Goal: Information Seeking & Learning: Learn about a topic

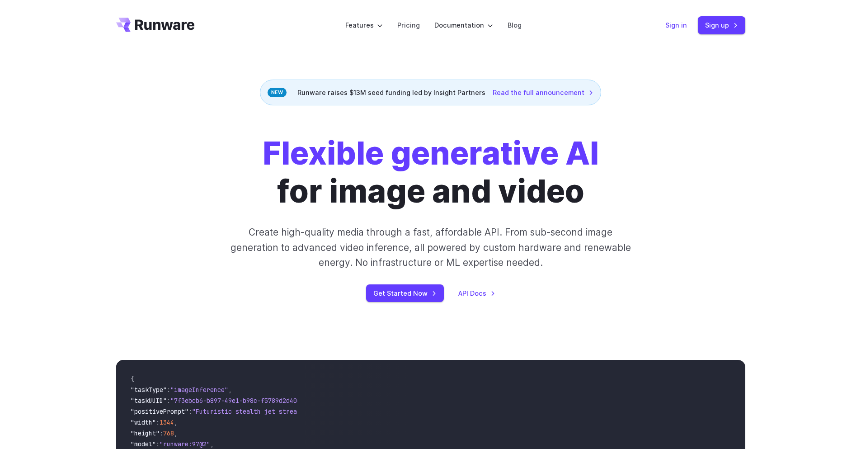
click at [670, 25] on link "Sign in" at bounding box center [676, 25] width 22 height 10
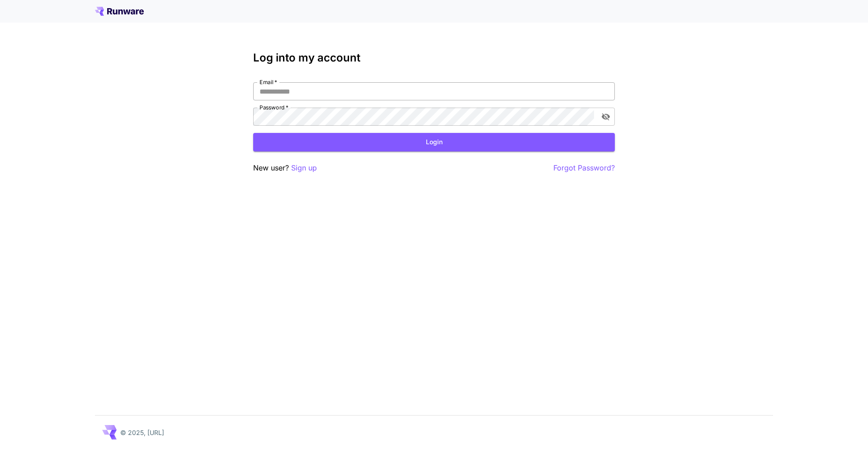
click at [305, 96] on input "Email   *" at bounding box center [434, 91] width 362 height 18
type input "**********"
click button "Login" at bounding box center [434, 142] width 362 height 19
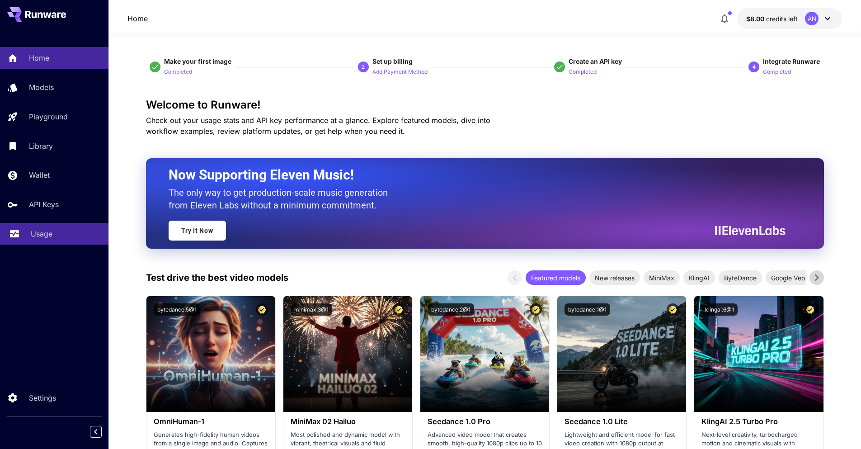
click at [32, 242] on link "Usage" at bounding box center [54, 234] width 108 height 22
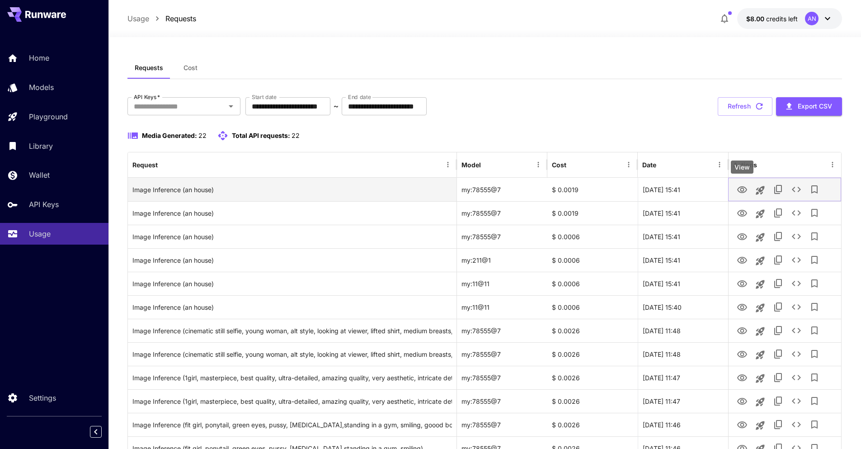
click at [747, 189] on icon "View" at bounding box center [742, 189] width 11 height 11
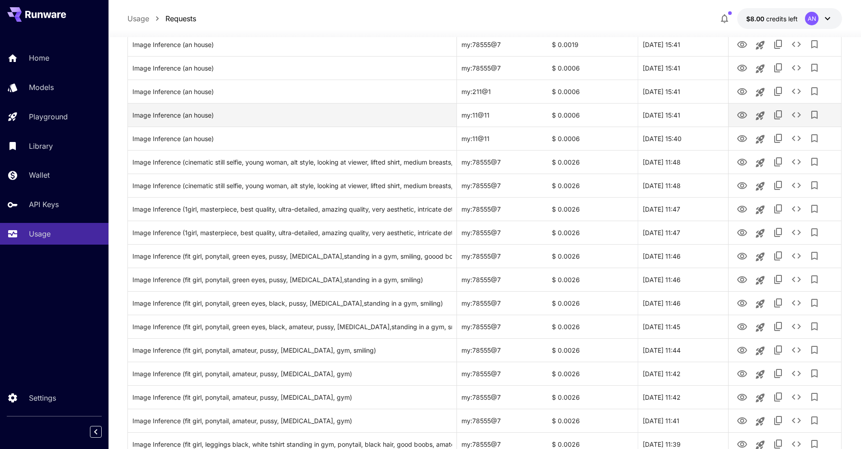
scroll to position [297, 0]
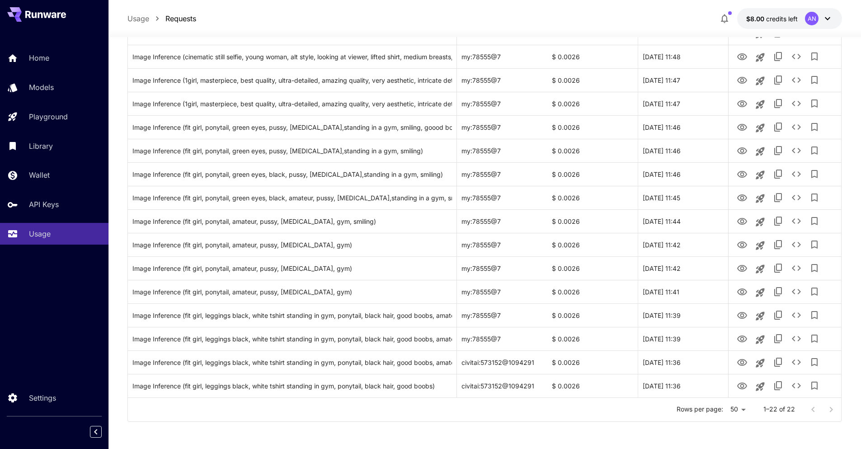
click at [740, 412] on body "**********" at bounding box center [430, 76] width 861 height 746
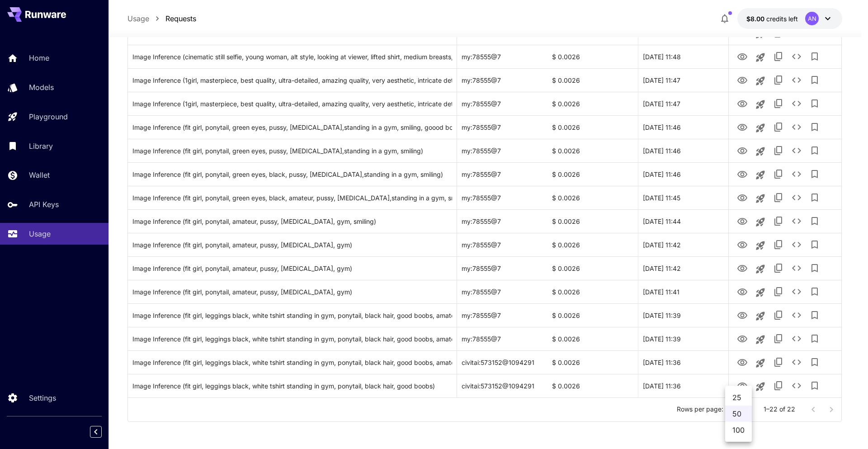
click at [737, 433] on li "100" at bounding box center [738, 430] width 27 height 16
type input "***"
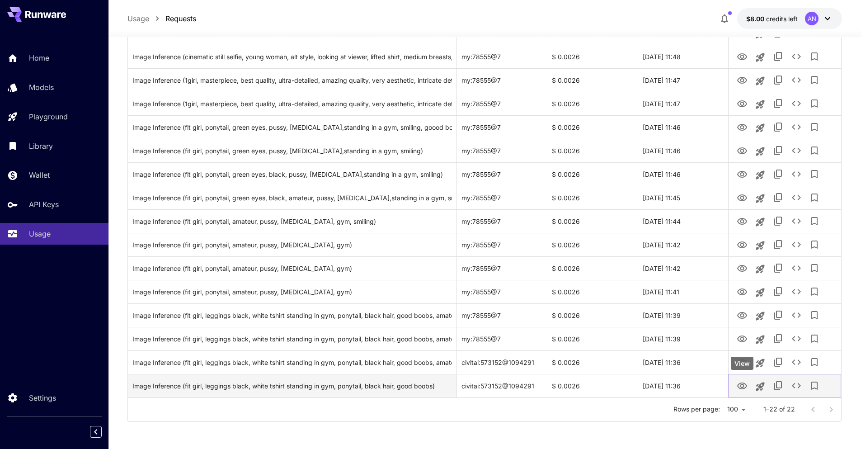
click at [744, 389] on icon "View" at bounding box center [742, 386] width 11 height 11
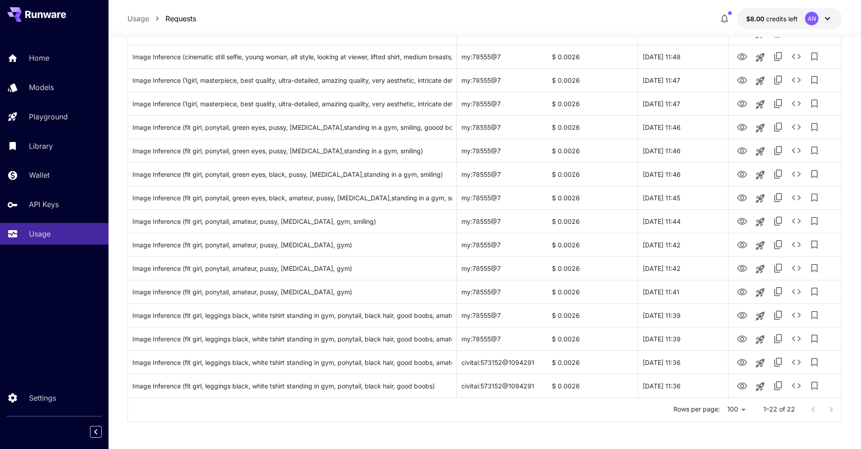
click at [447, 432] on div "**********" at bounding box center [484, 94] width 715 height 709
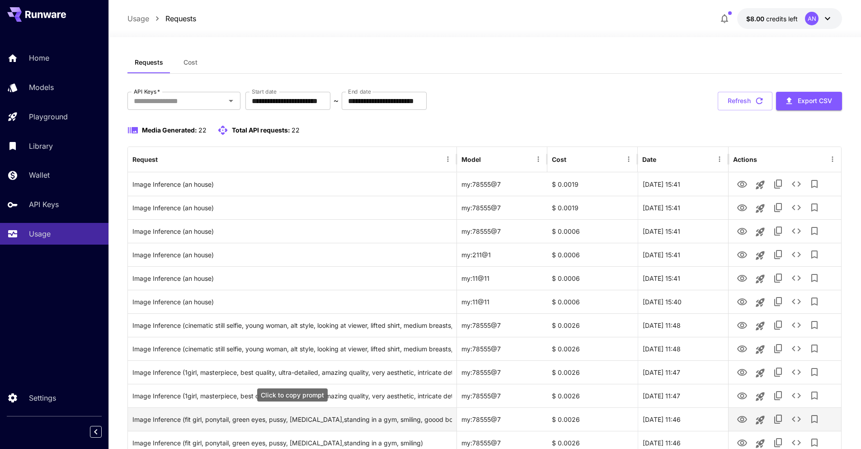
scroll to position [0, 0]
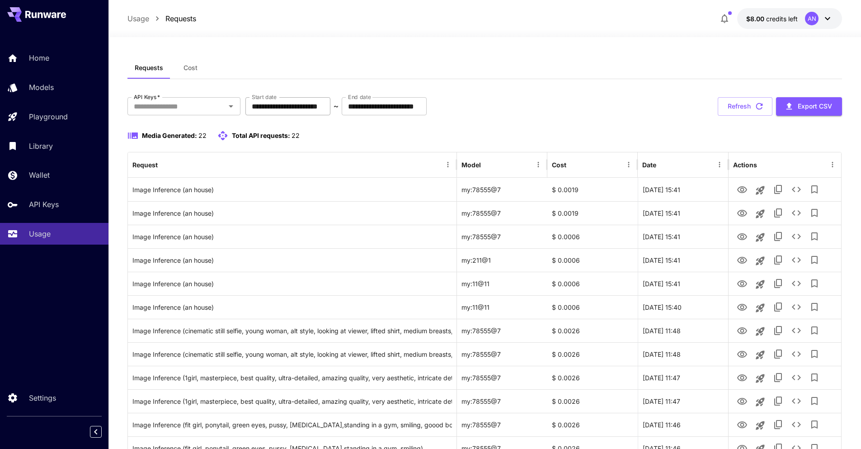
click at [284, 108] on input "**********" at bounding box center [287, 106] width 85 height 18
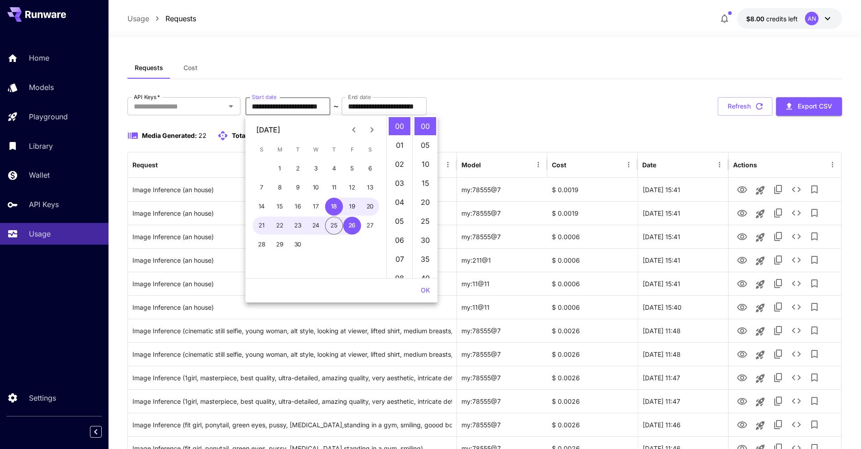
click at [350, 133] on icon "Previous month" at bounding box center [353, 129] width 11 height 11
click at [262, 168] on button "1" at bounding box center [262, 169] width 18 height 18
type input "**********"
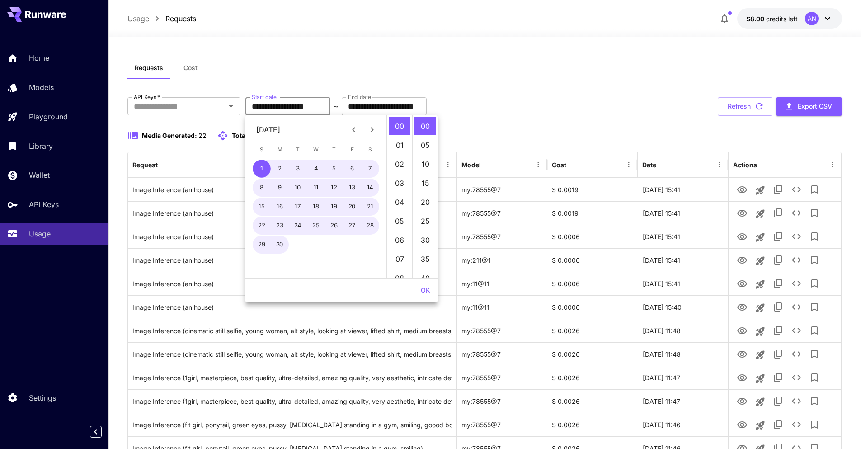
click at [429, 292] on button "OK" at bounding box center [425, 290] width 17 height 17
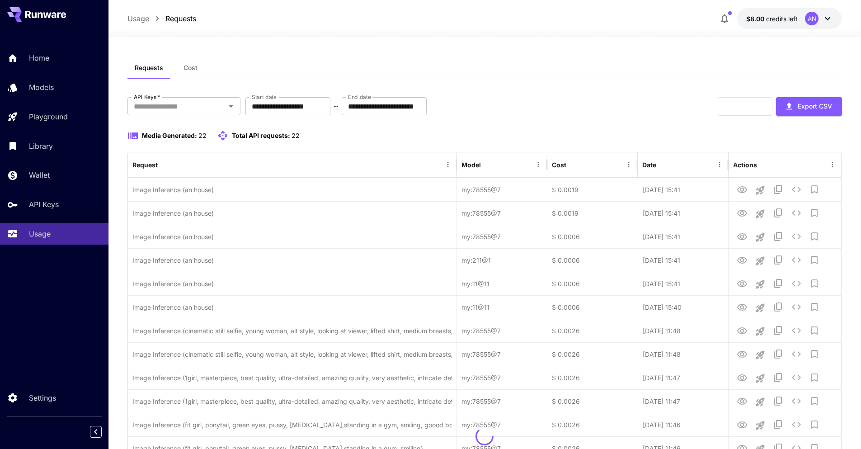
click at [545, 124] on div "**********" at bounding box center [484, 408] width 715 height 622
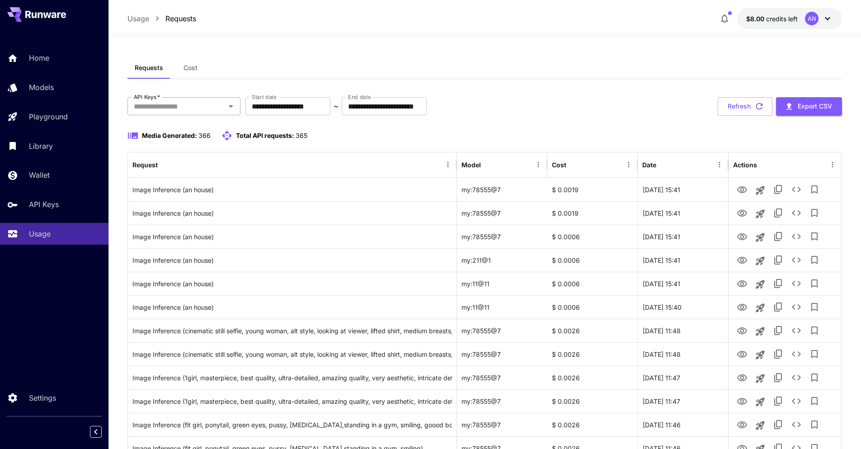
click at [227, 109] on icon "Open" at bounding box center [231, 106] width 11 height 11
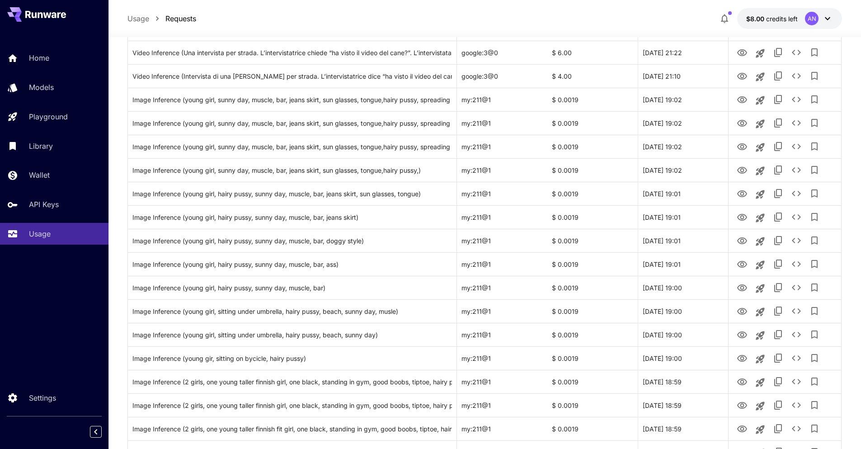
scroll to position [1508, 0]
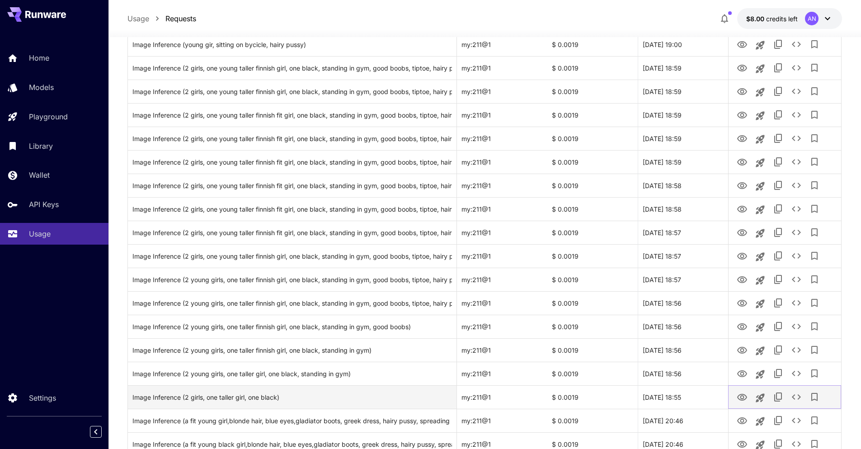
click at [741, 400] on icon "View" at bounding box center [742, 397] width 10 height 7
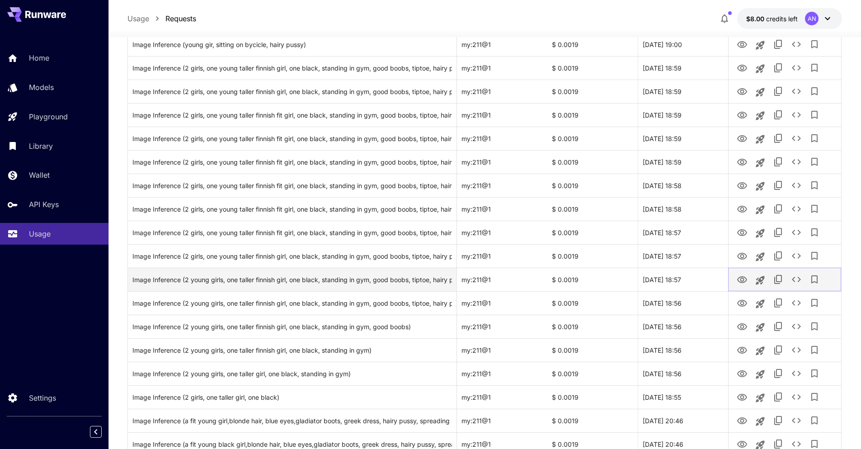
click at [743, 282] on icon "View" at bounding box center [742, 279] width 11 height 11
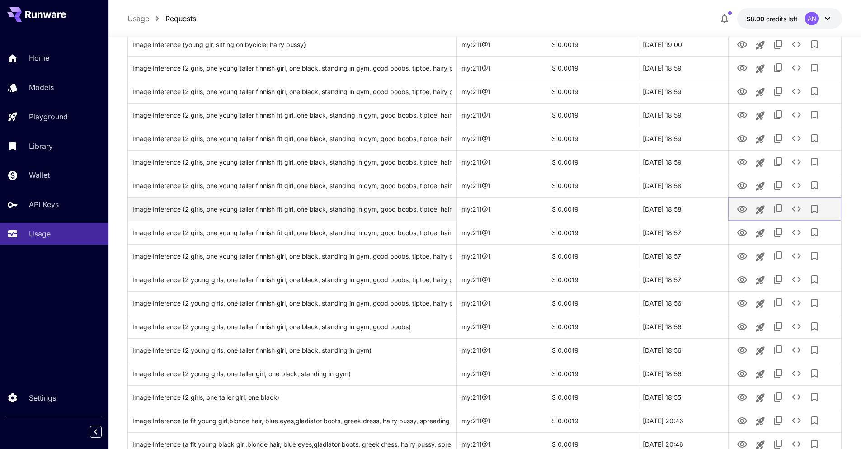
click at [740, 208] on icon "View" at bounding box center [742, 209] width 10 height 7
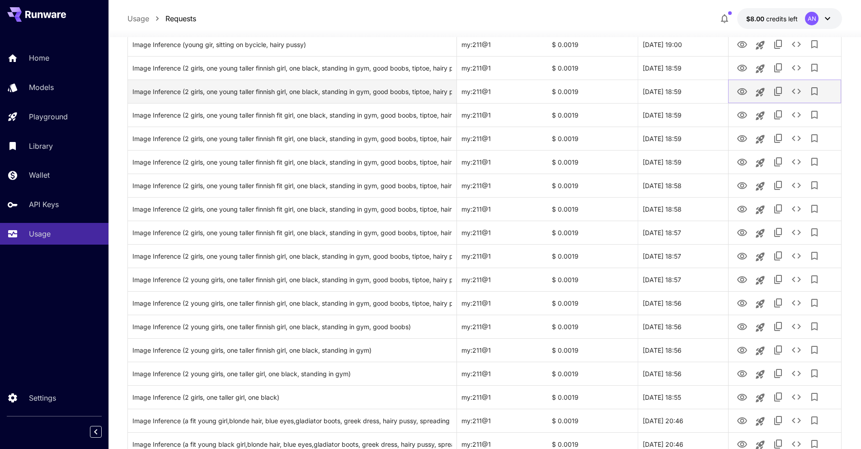
click at [740, 87] on icon "View" at bounding box center [742, 91] width 11 height 11
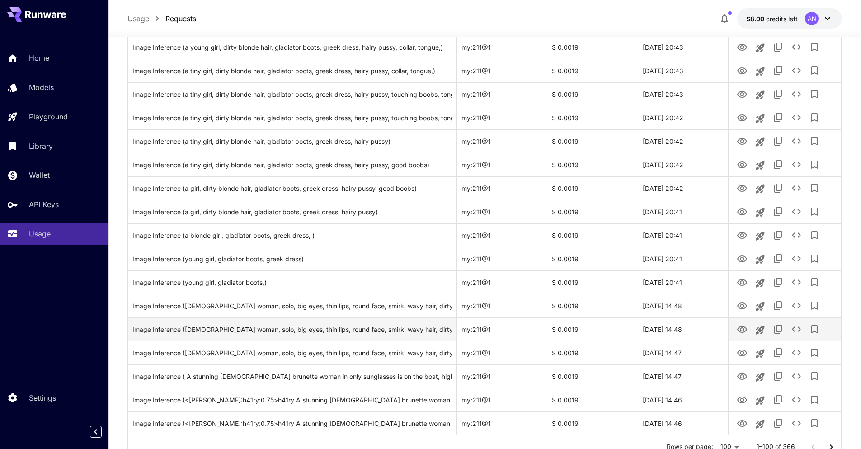
scroll to position [2131, 0]
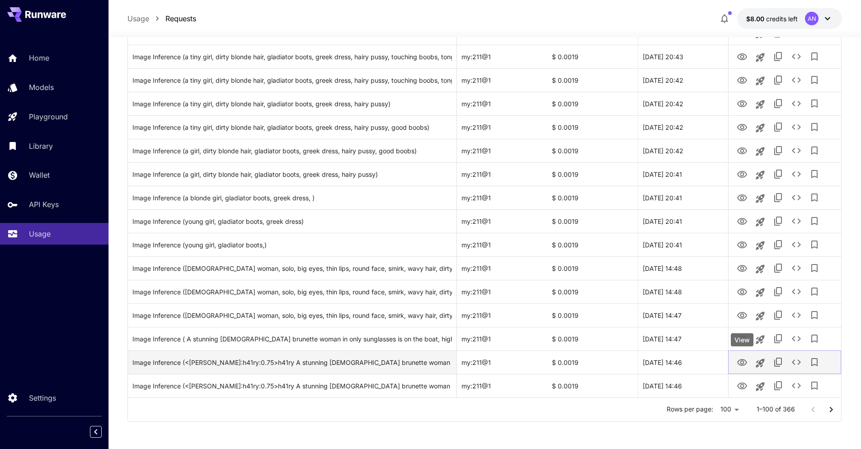
click at [742, 365] on icon "View" at bounding box center [742, 362] width 10 height 7
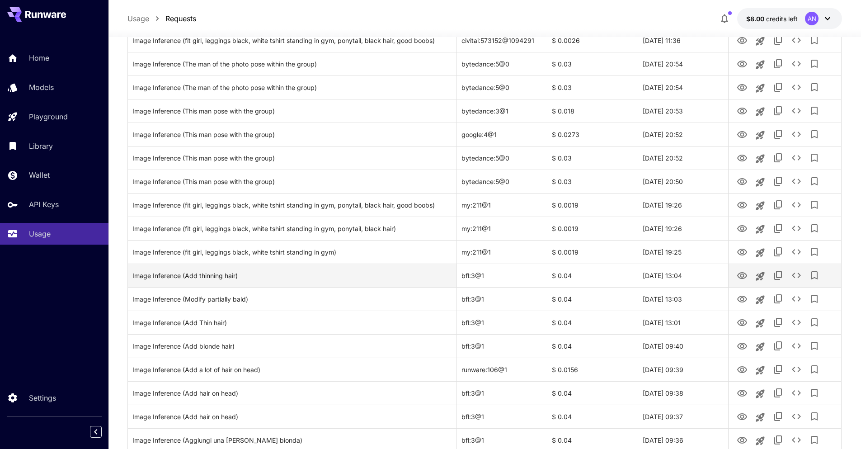
scroll to position [573, 0]
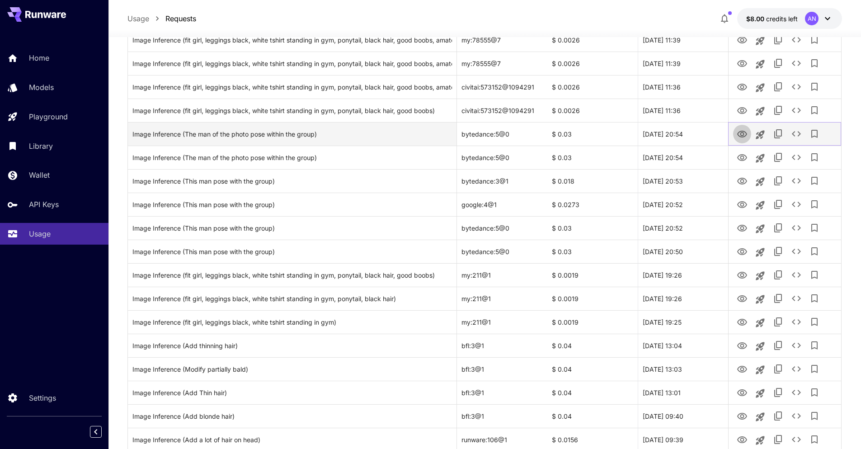
click at [743, 135] on icon "View" at bounding box center [742, 134] width 10 height 7
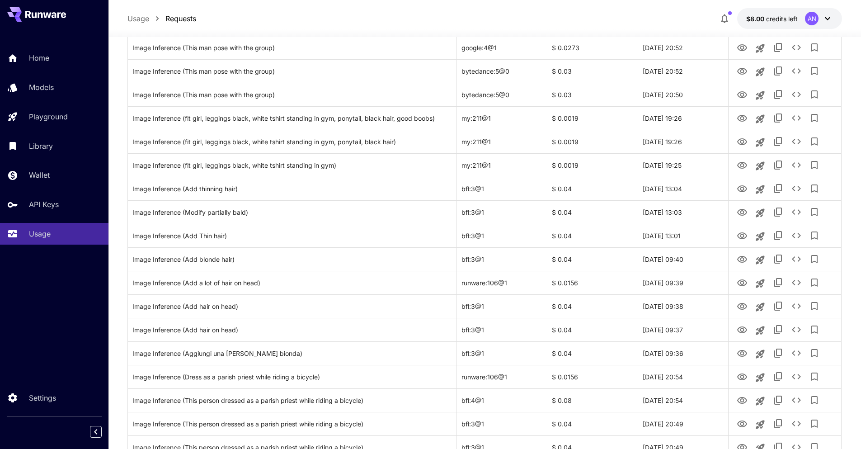
scroll to position [1151, 0]
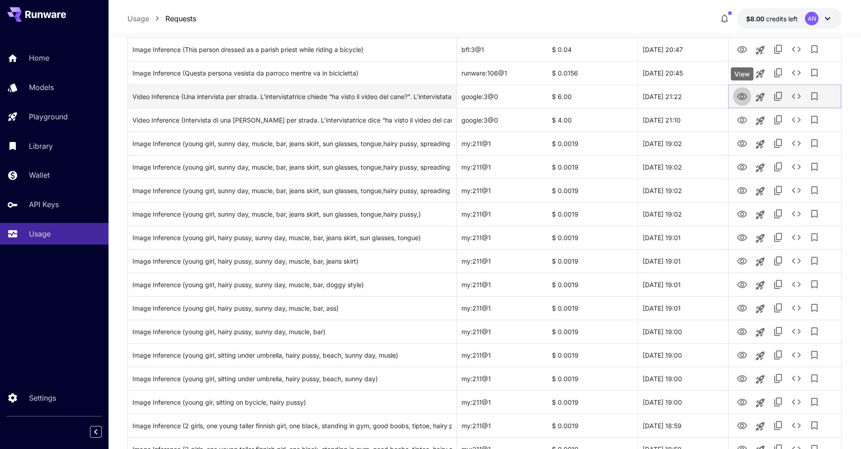
click at [741, 98] on icon "View" at bounding box center [742, 96] width 11 height 11
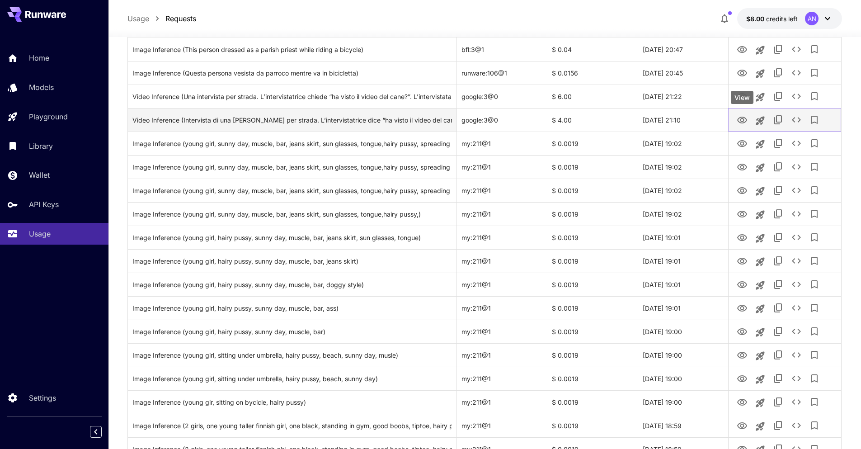
click at [742, 122] on icon "View" at bounding box center [742, 120] width 11 height 11
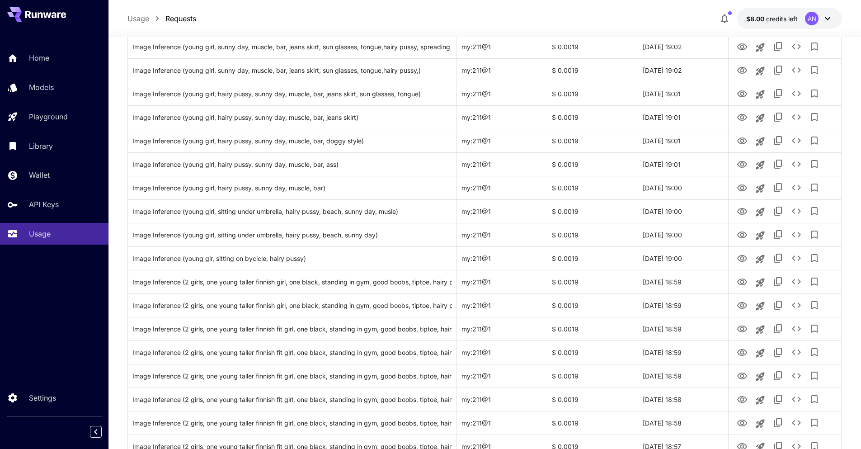
scroll to position [1593, 0]
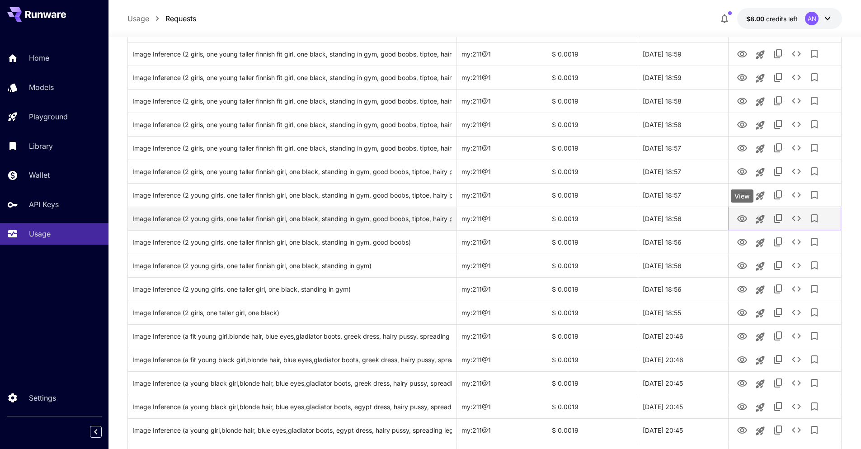
click at [742, 227] on button "View" at bounding box center [742, 218] width 18 height 19
click at [743, 219] on icon "View" at bounding box center [742, 218] width 10 height 7
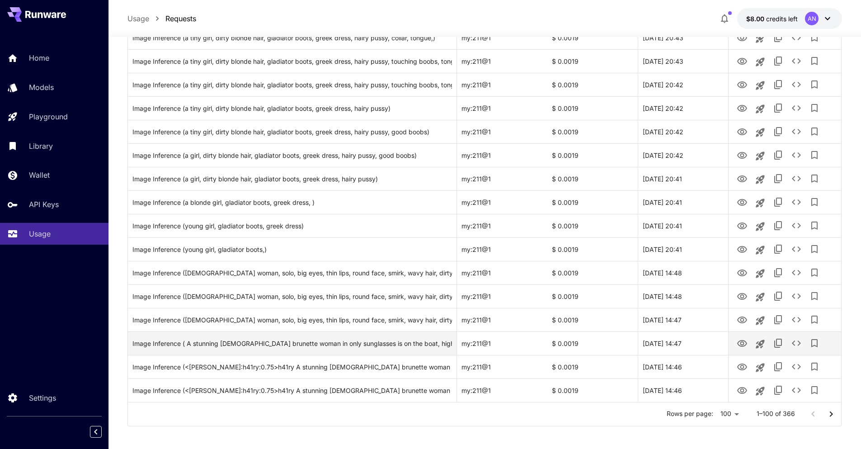
scroll to position [2131, 0]
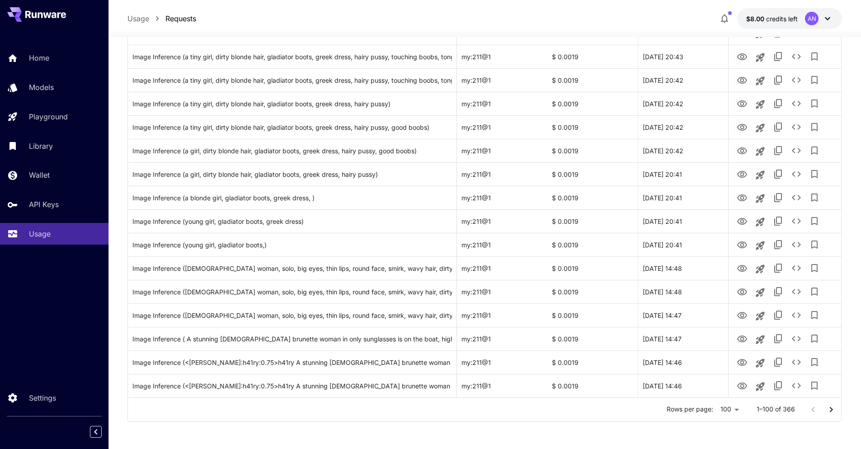
click at [828, 409] on icon "Go to next page" at bounding box center [831, 409] width 11 height 11
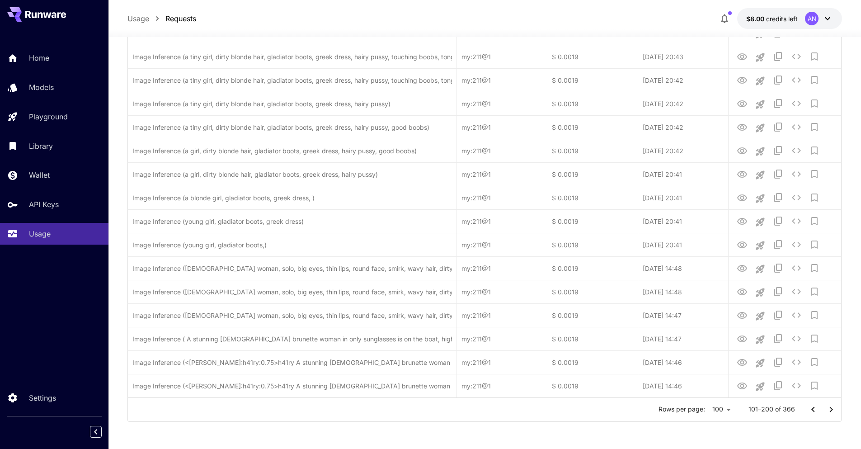
click at [829, 409] on icon "Go to next page" at bounding box center [831, 409] width 11 height 11
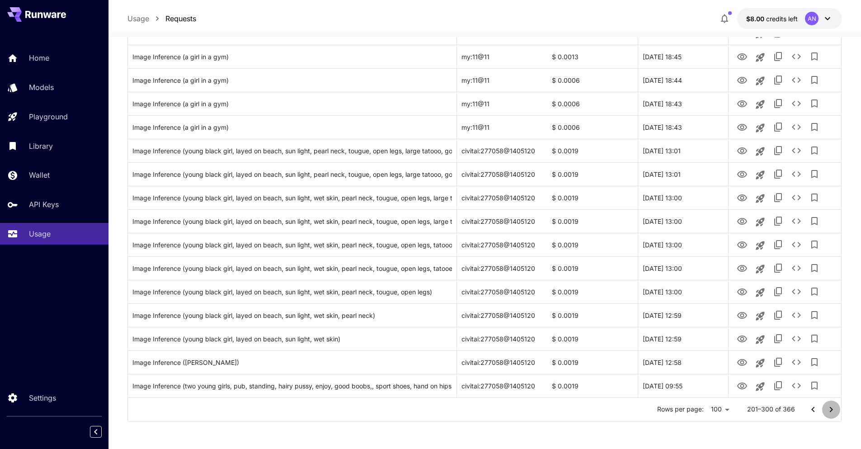
click at [833, 410] on icon "Go to next page" at bounding box center [831, 409] width 11 height 11
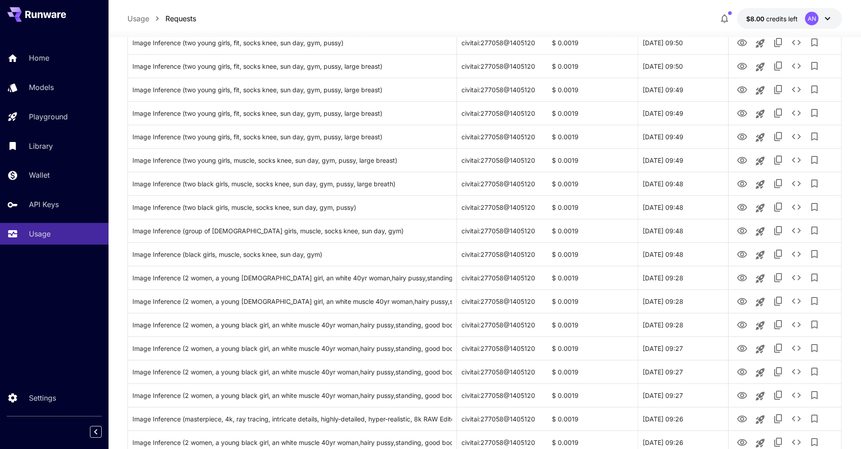
scroll to position [257, 0]
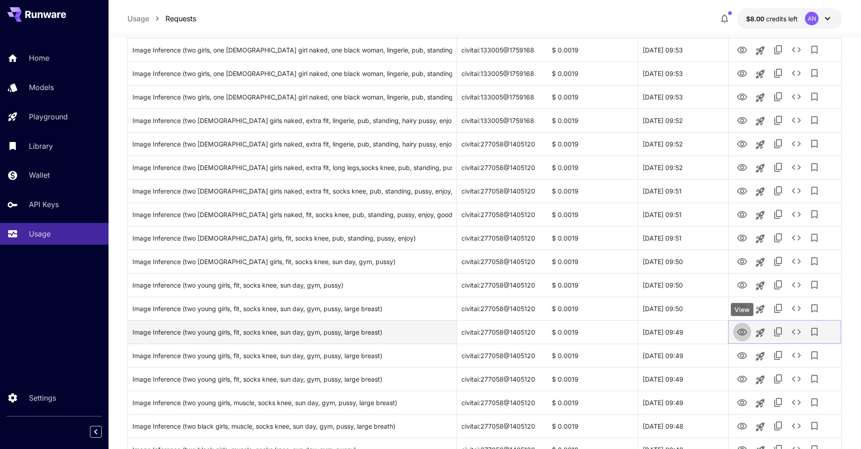
click at [740, 331] on icon "View" at bounding box center [742, 332] width 10 height 7
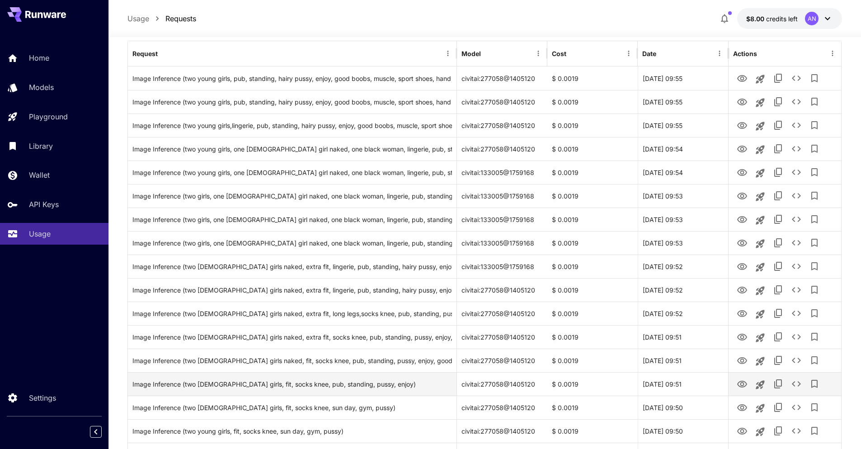
scroll to position [0, 0]
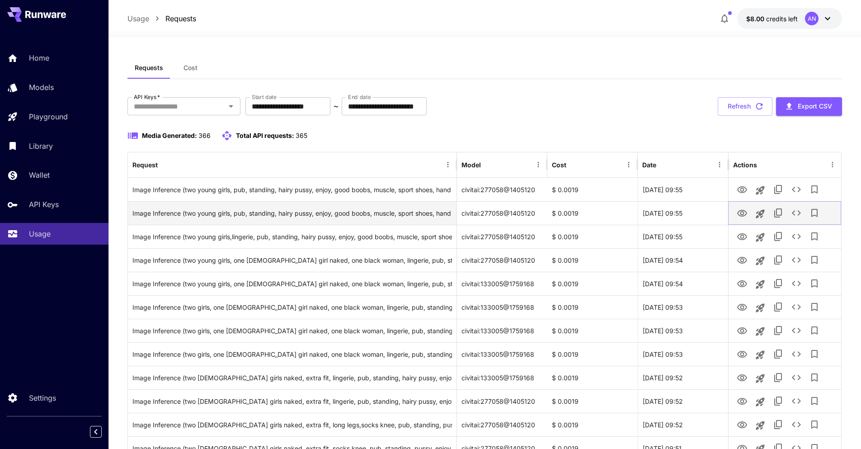
click at [743, 212] on icon "View" at bounding box center [742, 213] width 11 height 11
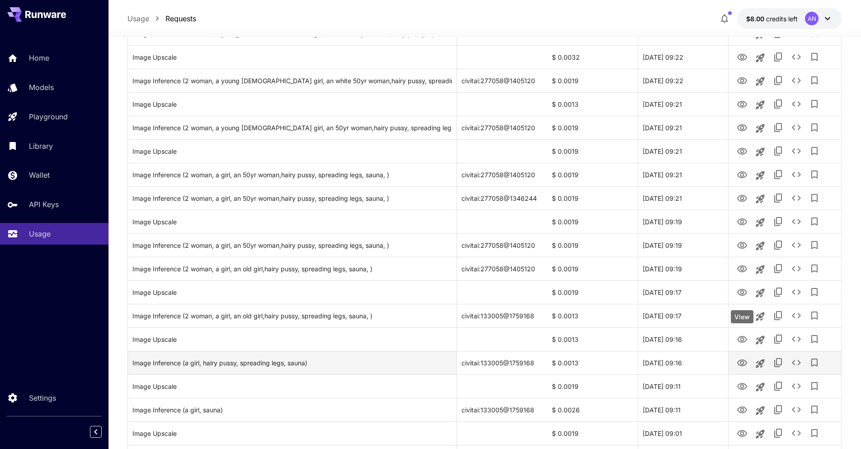
scroll to position [1174, 0]
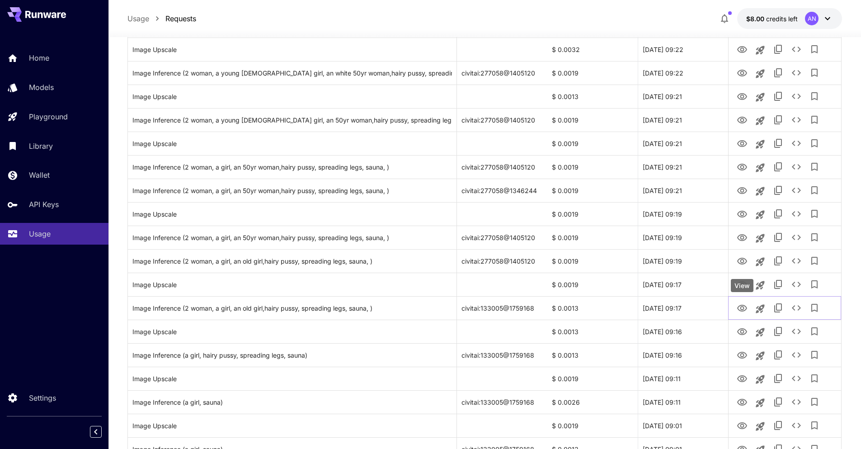
click at [742, 288] on div "View" at bounding box center [742, 285] width 23 height 13
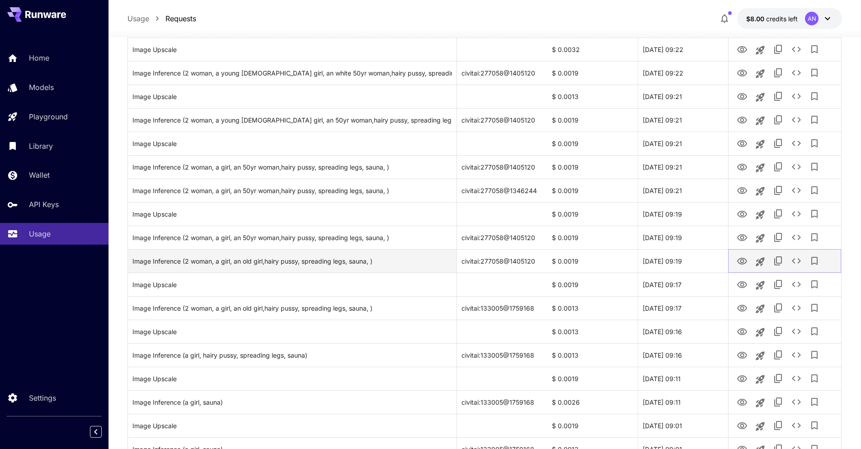
click at [741, 261] on icon "View" at bounding box center [742, 261] width 10 height 7
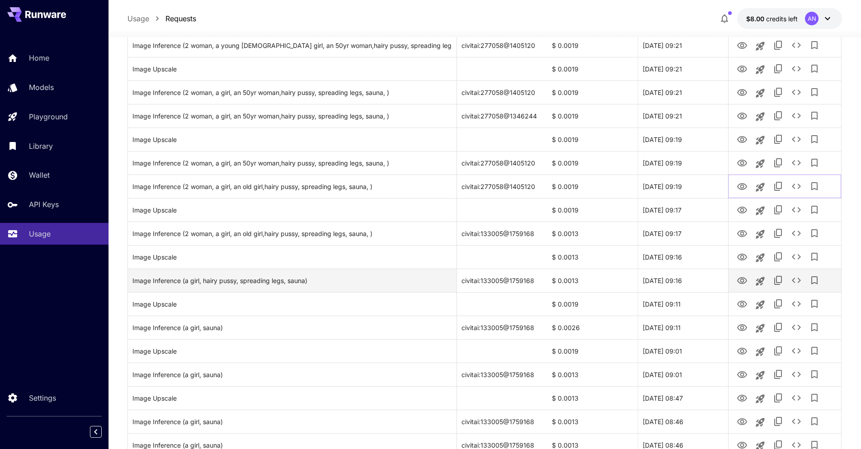
scroll to position [1332, 0]
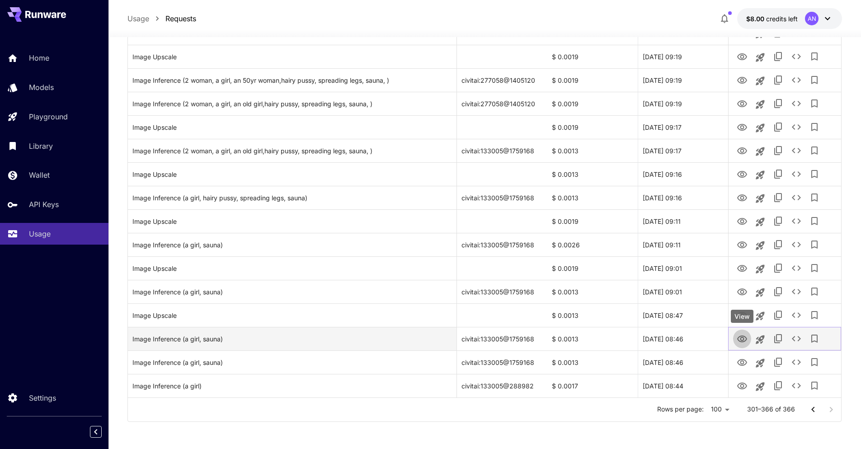
click at [739, 344] on icon "View" at bounding box center [742, 339] width 11 height 11
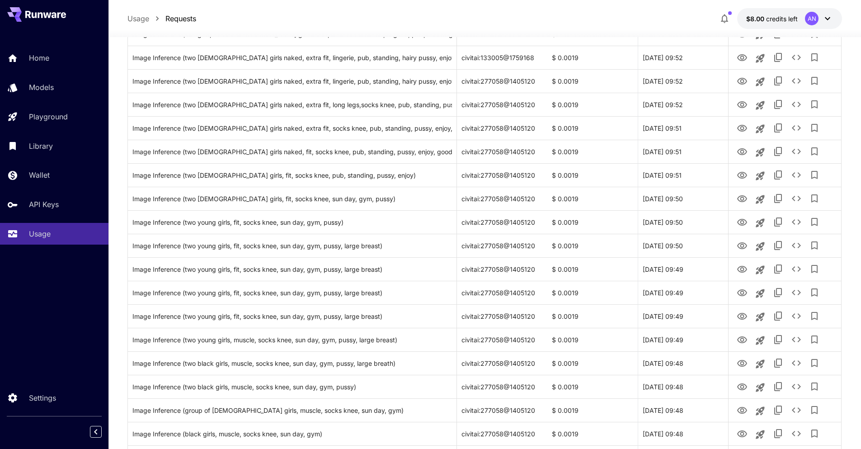
scroll to position [0, 0]
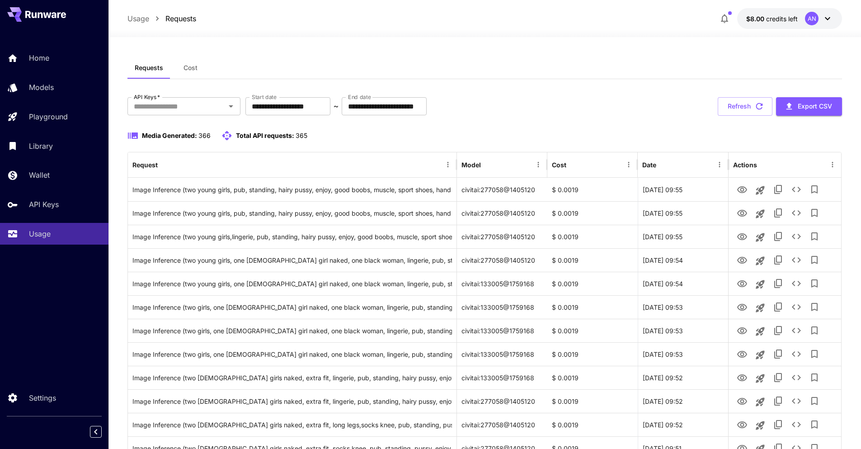
click at [738, 109] on button "Refresh" at bounding box center [745, 106] width 55 height 19
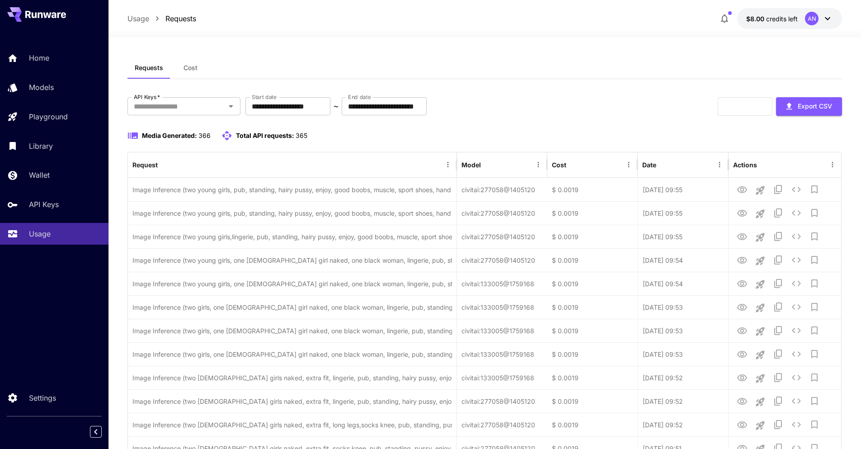
click at [154, 72] on button "Requests" at bounding box center [148, 68] width 43 height 22
click at [184, 66] on span "Cost" at bounding box center [191, 68] width 14 height 8
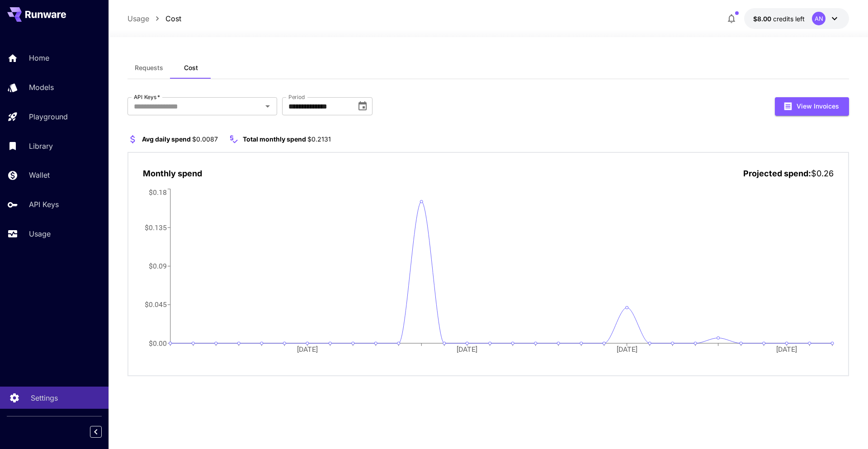
click at [49, 404] on link "Settings" at bounding box center [54, 397] width 108 height 22
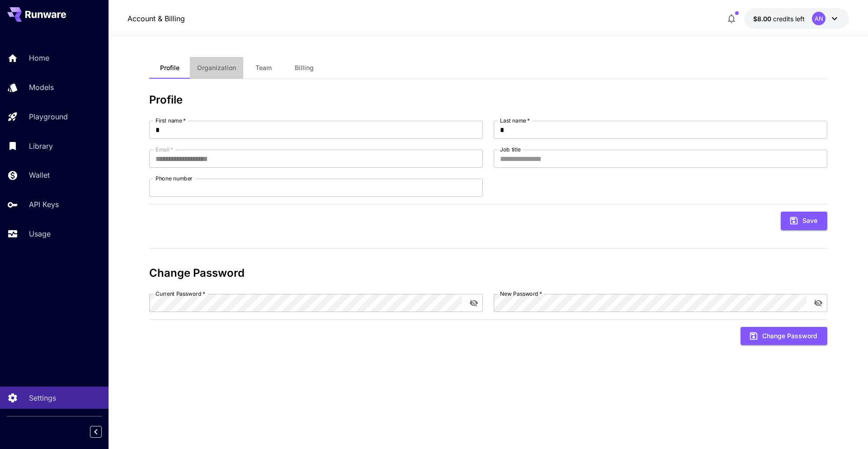
click at [225, 70] on button "Organization" at bounding box center [216, 68] width 53 height 22
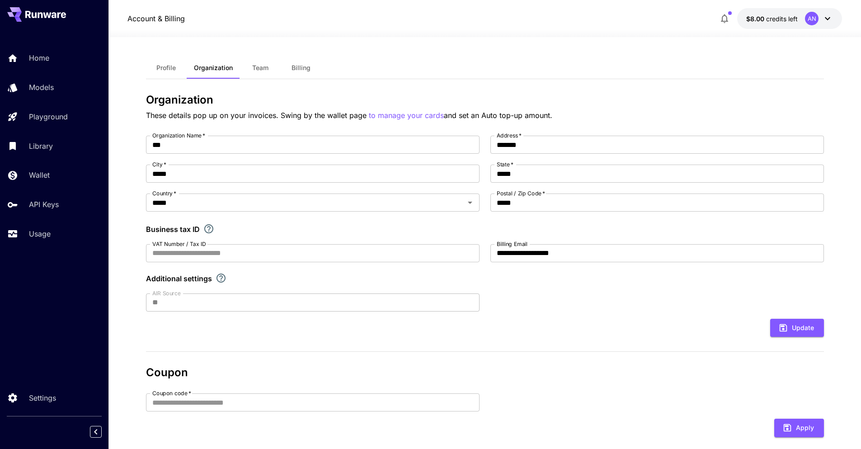
click at [275, 67] on button "Team" at bounding box center [260, 68] width 41 height 22
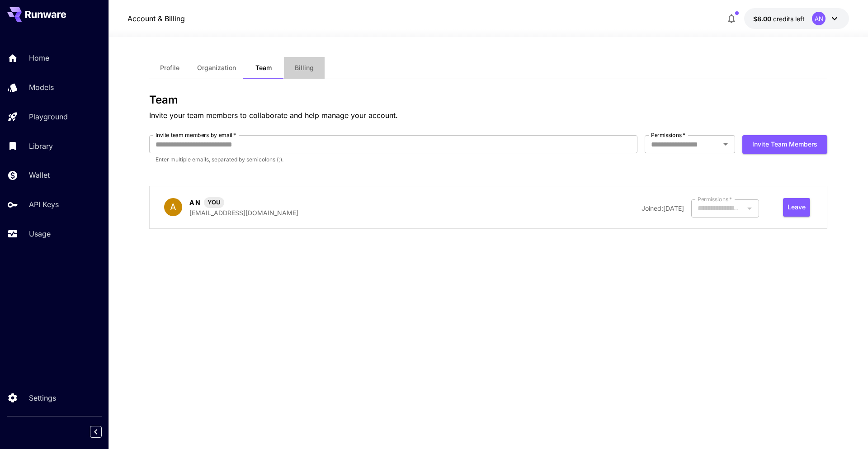
click at [305, 66] on span "Billing" at bounding box center [304, 68] width 19 height 8
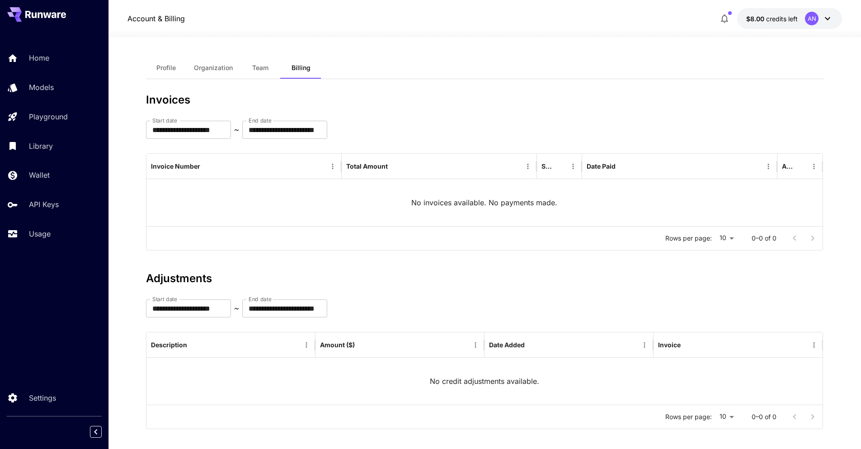
click at [178, 66] on button "Profile" at bounding box center [166, 68] width 41 height 22
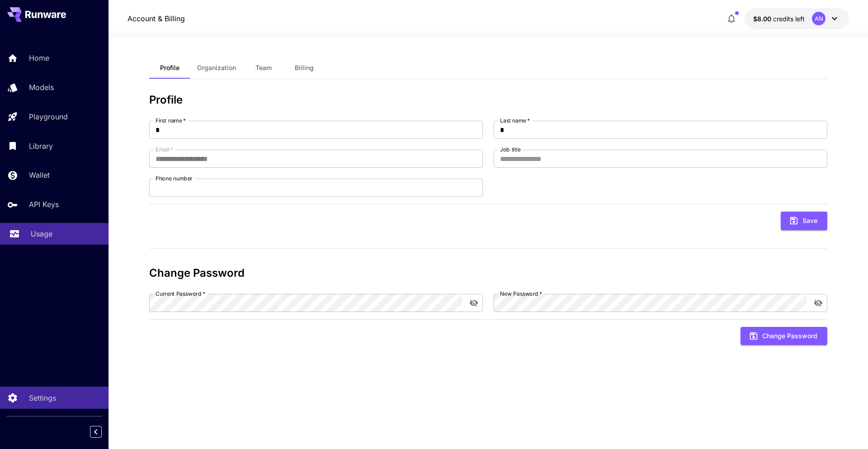
click at [30, 240] on link "Usage" at bounding box center [54, 234] width 108 height 22
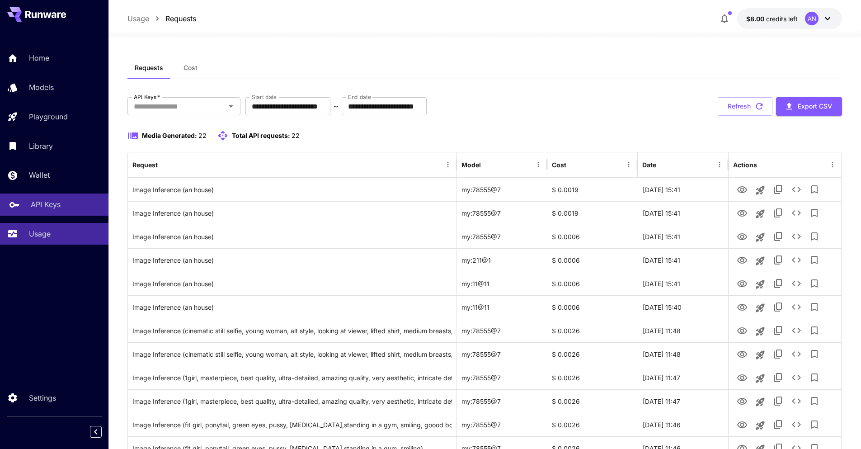
click at [37, 214] on link "API Keys" at bounding box center [54, 204] width 108 height 22
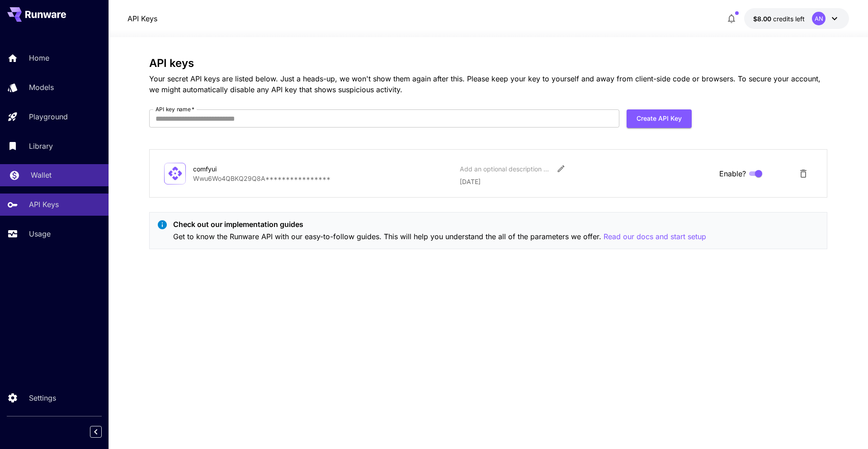
click at [43, 175] on p "Wallet" at bounding box center [41, 174] width 21 height 11
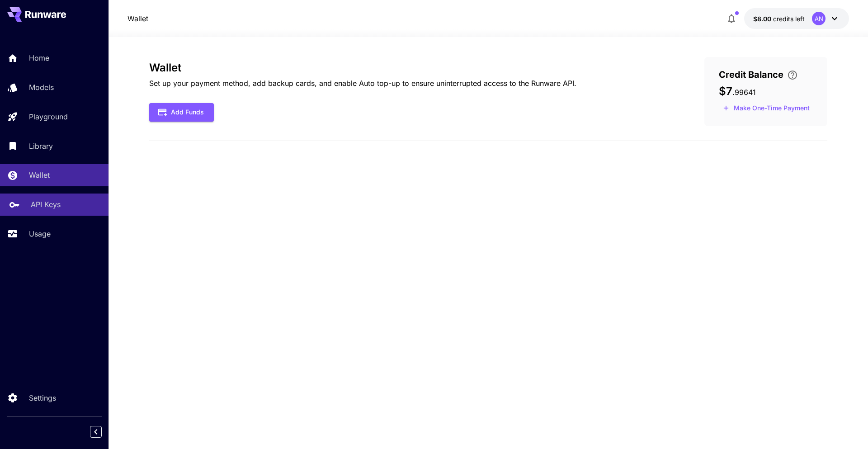
click at [43, 213] on link "API Keys" at bounding box center [54, 204] width 108 height 22
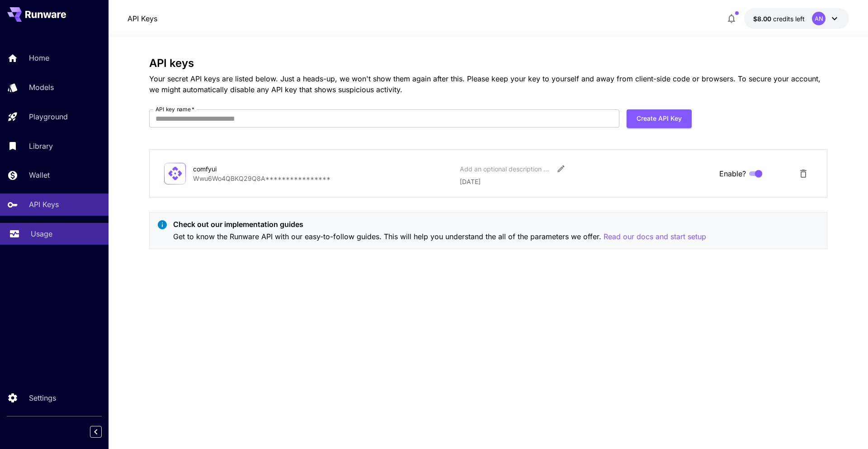
click at [48, 239] on link "Usage" at bounding box center [54, 234] width 108 height 22
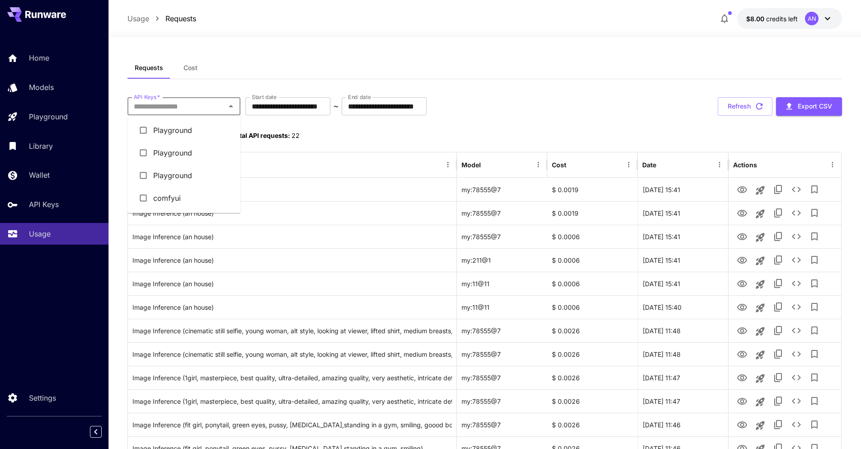
click at [209, 109] on input "API Keys   *" at bounding box center [176, 106] width 93 height 13
click at [174, 198] on li "comfyui" at bounding box center [183, 198] width 113 height 23
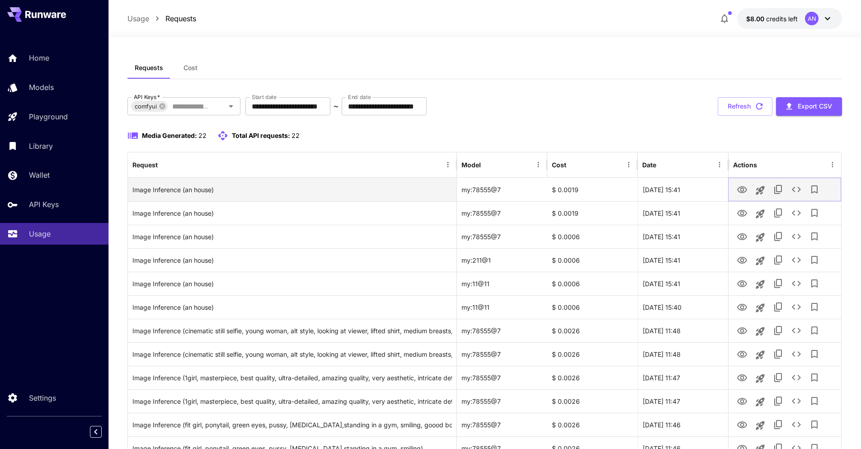
click at [739, 191] on icon "View" at bounding box center [742, 189] width 10 height 7
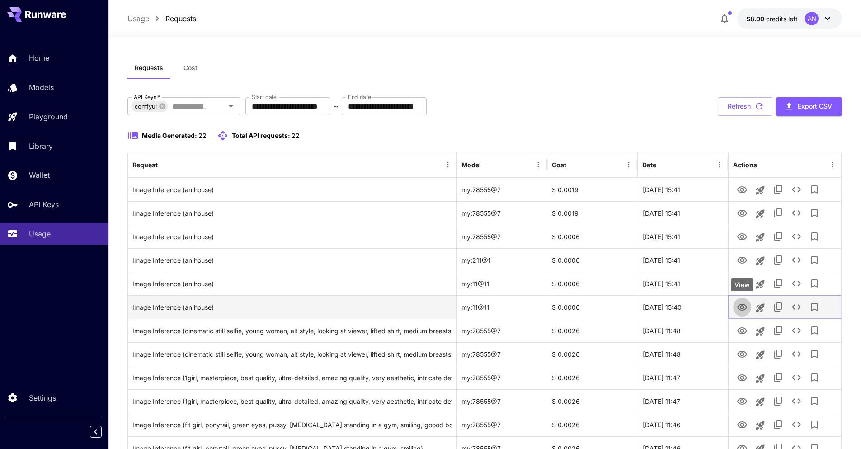
click at [743, 308] on icon "View" at bounding box center [742, 307] width 10 height 7
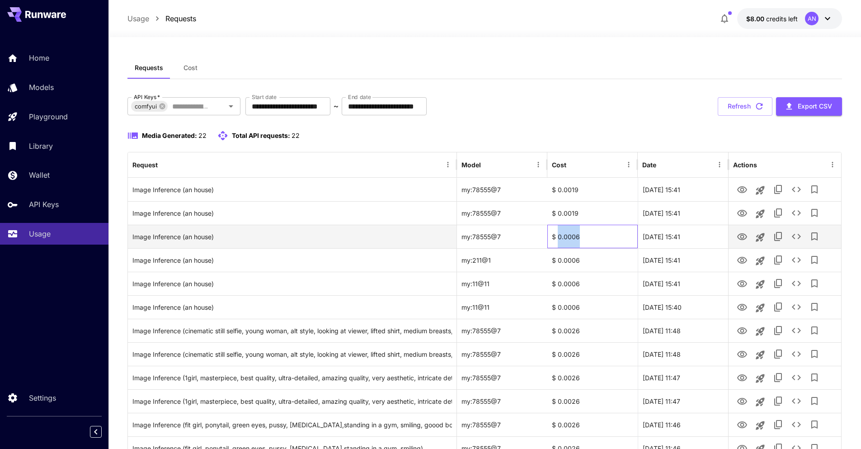
drag, startPoint x: 577, startPoint y: 238, endPoint x: 559, endPoint y: 238, distance: 18.1
click at [559, 238] on div "$ 0.0006" at bounding box center [592, 237] width 90 height 24
click at [595, 77] on div "Requests Cost" at bounding box center [484, 68] width 715 height 22
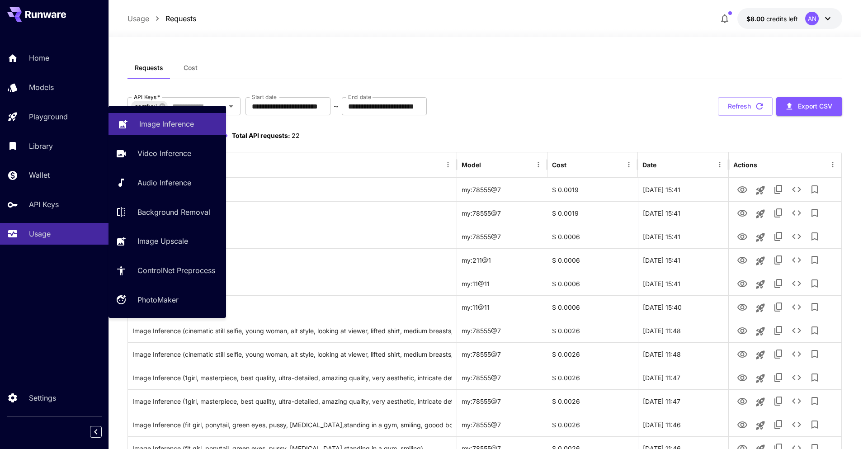
click at [137, 127] on link "Image Inference" at bounding box center [167, 124] width 118 height 22
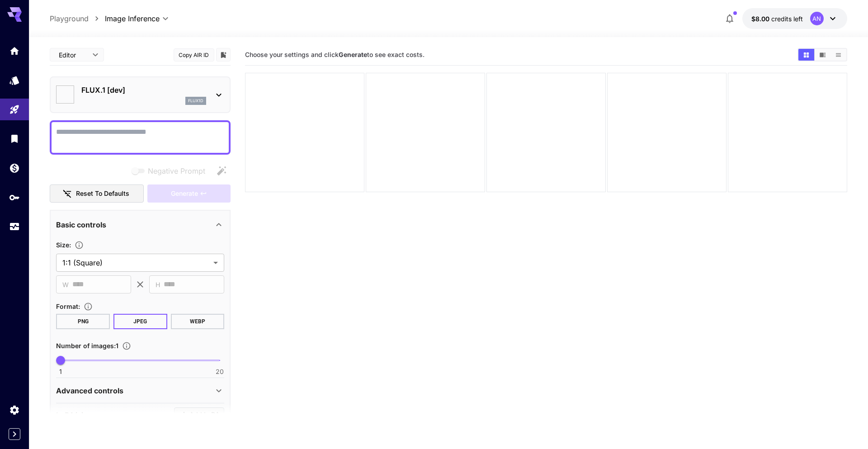
type input "**********"
click at [23, 86] on link at bounding box center [14, 80] width 29 height 22
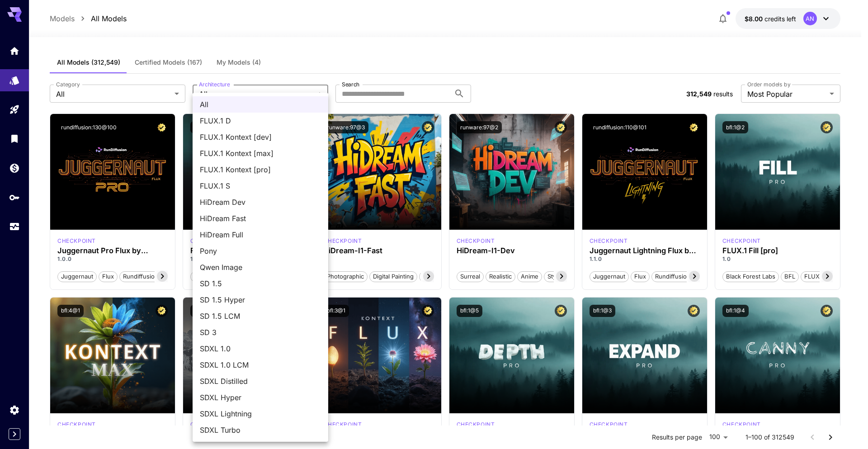
click at [231, 351] on span "SDXL 1.0" at bounding box center [260, 348] width 121 height 11
type input "****"
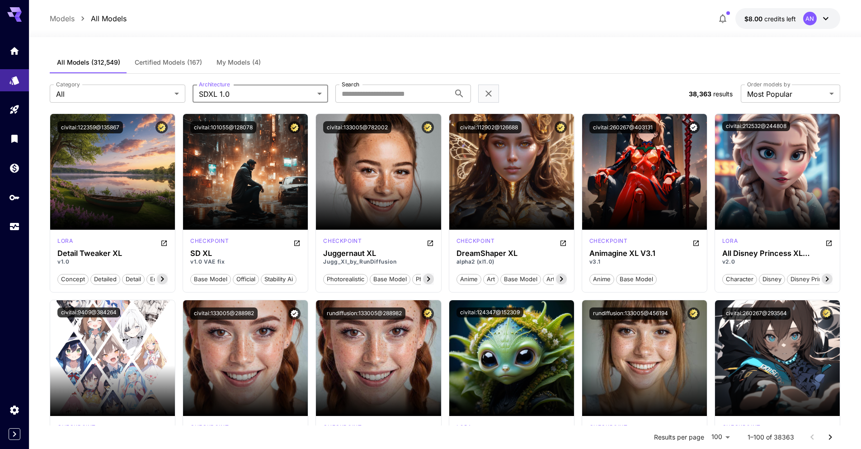
click at [172, 60] on span "Certified Models (167)" at bounding box center [168, 62] width 67 height 8
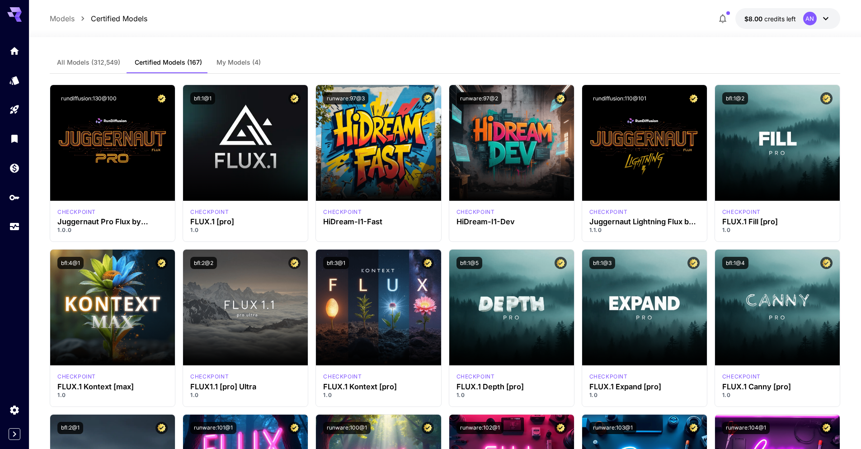
click at [239, 58] on span "My Models (4)" at bounding box center [239, 62] width 44 height 8
